Goal: Information Seeking & Learning: Find specific fact

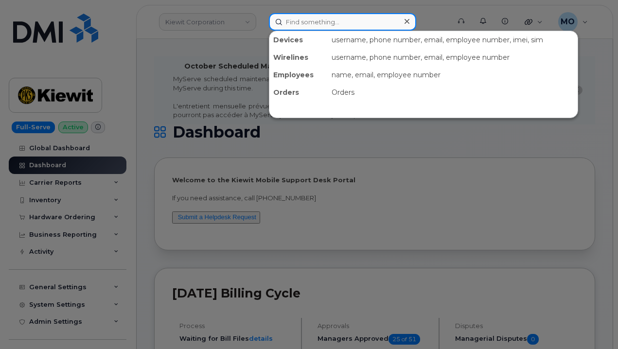
click at [308, 29] on input at bounding box center [342, 22] width 147 height 18
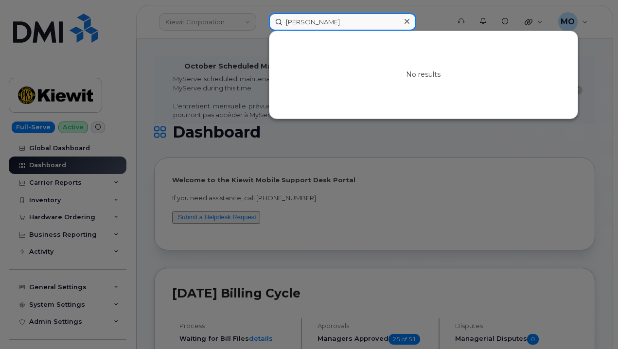
drag, startPoint x: 349, startPoint y: 17, endPoint x: 280, endPoint y: 31, distance: 70.9
click at [280, 31] on div "michelle pauve No results" at bounding box center [356, 22] width 175 height 18
paste input "l 8327634619"
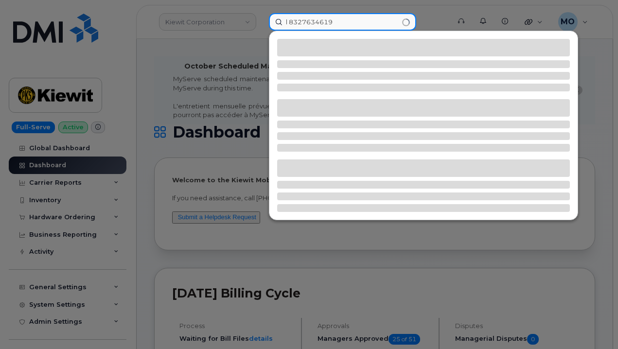
click at [289, 22] on input "l 8327634619" at bounding box center [342, 22] width 147 height 18
click at [371, 27] on input "8327634619" at bounding box center [342, 22] width 147 height 18
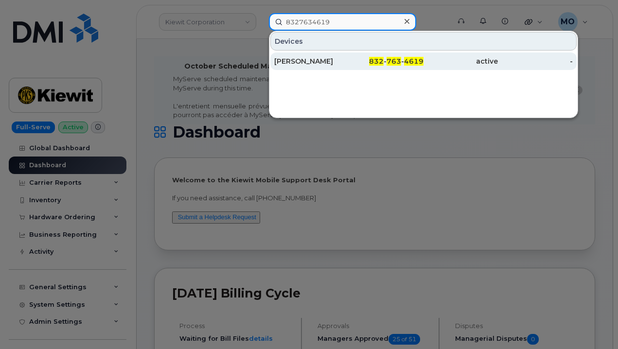
type input "8327634619"
click at [452, 64] on div "active" at bounding box center [460, 61] width 74 height 10
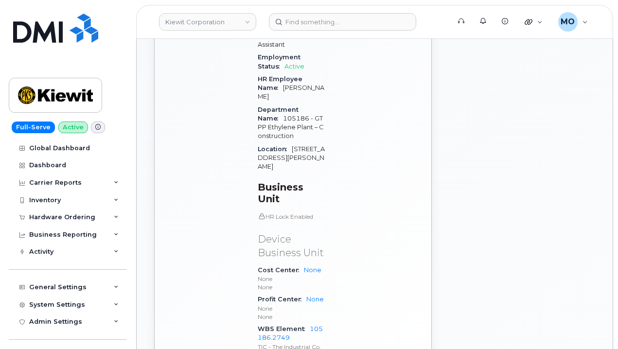
scroll to position [632, 0]
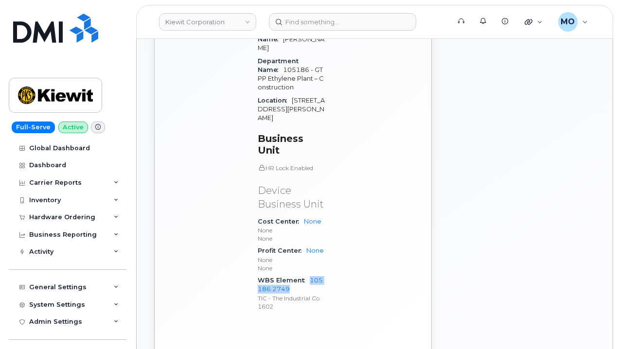
drag, startPoint x: 308, startPoint y: 215, endPoint x: 292, endPoint y: 225, distance: 18.8
click at [292, 274] on div "WBS Element 105186.2749 TIC - The Industrial Co. 1602" at bounding box center [292, 293] width 69 height 38
copy link "105186.2749"
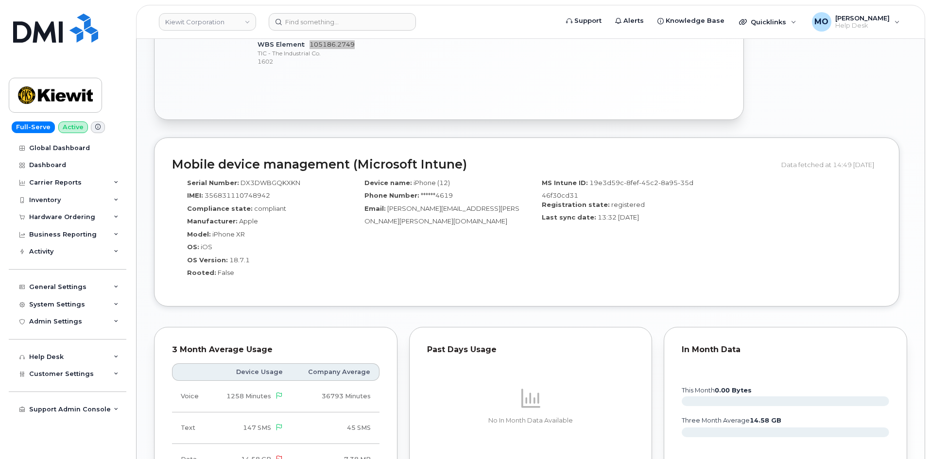
scroll to position [486, 0]
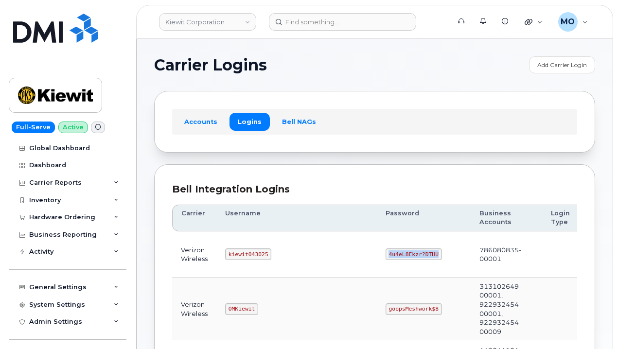
drag, startPoint x: 343, startPoint y: 257, endPoint x: 396, endPoint y: 248, distance: 54.2
click at [396, 248] on td "4u4eL8Ekzr?DTHU" at bounding box center [424, 254] width 94 height 47
copy code "4u4eL8Ekzr?DTHU"
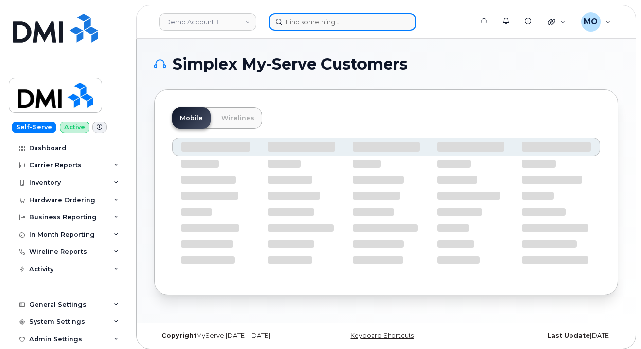
click at [294, 28] on input at bounding box center [342, 22] width 147 height 18
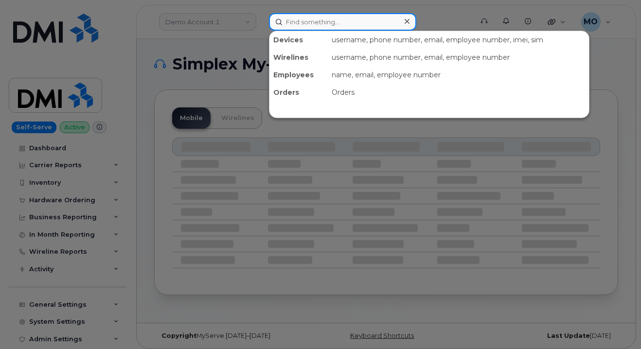
paste input "301349"
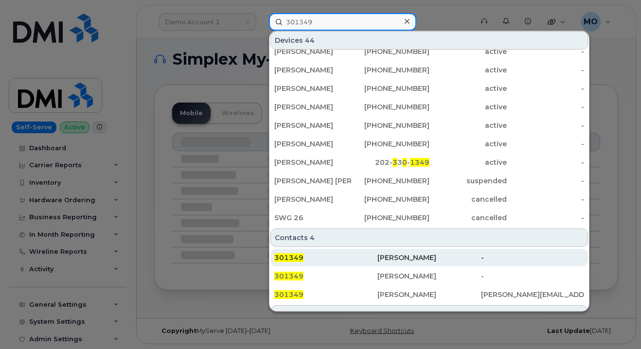
scroll to position [326, 0]
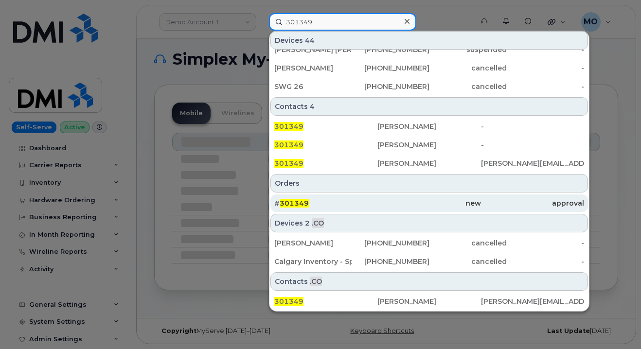
type input "301349"
click at [320, 202] on div "# 301349" at bounding box center [325, 203] width 103 height 10
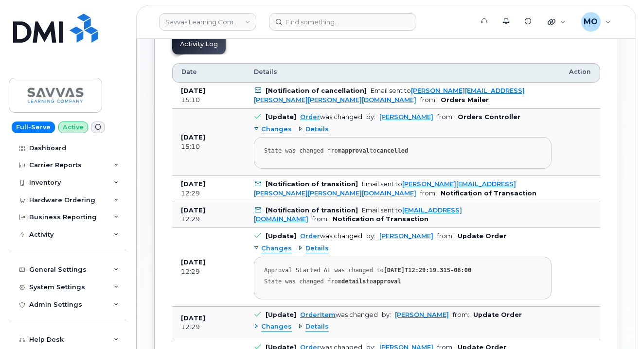
scroll to position [535, 0]
